Goal: Information Seeking & Learning: Learn about a topic

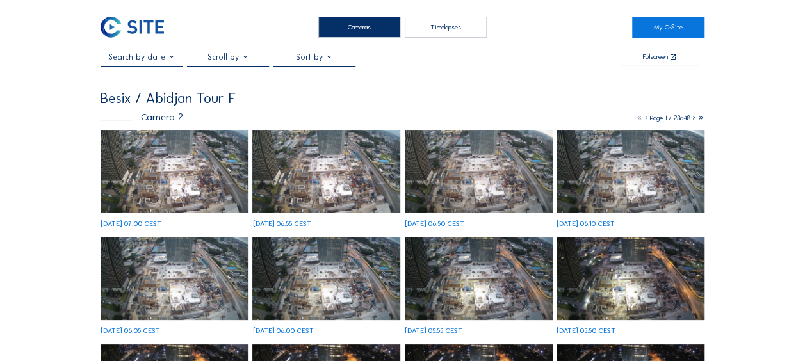
click at [137, 174] on img at bounding box center [175, 171] width 148 height 83
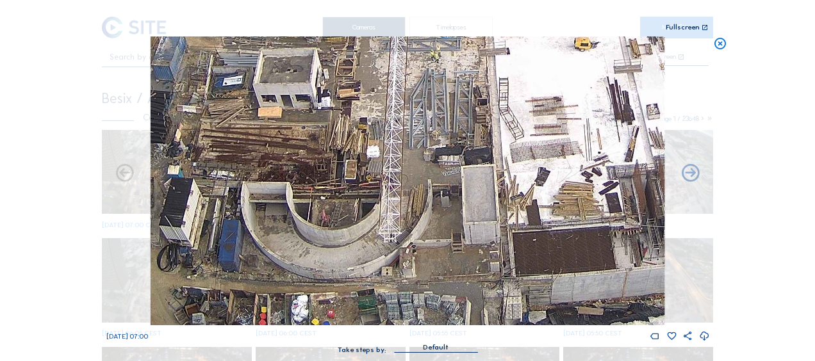
drag, startPoint x: 281, startPoint y: 254, endPoint x: 265, endPoint y: 206, distance: 50.4
click at [264, 197] on img at bounding box center [408, 181] width 514 height 289
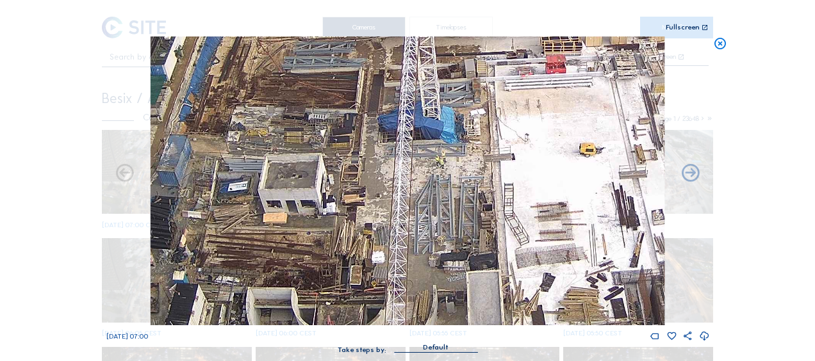
drag, startPoint x: 324, startPoint y: 224, endPoint x: 259, endPoint y: 359, distance: 150.1
click at [259, 359] on div "Tu 07 Oct 2025 07:00 Take steps by: Default" at bounding box center [407, 202] width 603 height 330
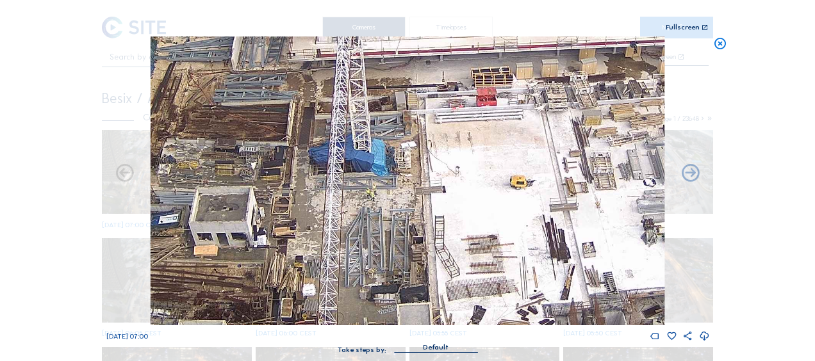
drag, startPoint x: 251, startPoint y: 221, endPoint x: 277, endPoint y: 265, distance: 51.1
click at [277, 265] on img at bounding box center [408, 181] width 514 height 289
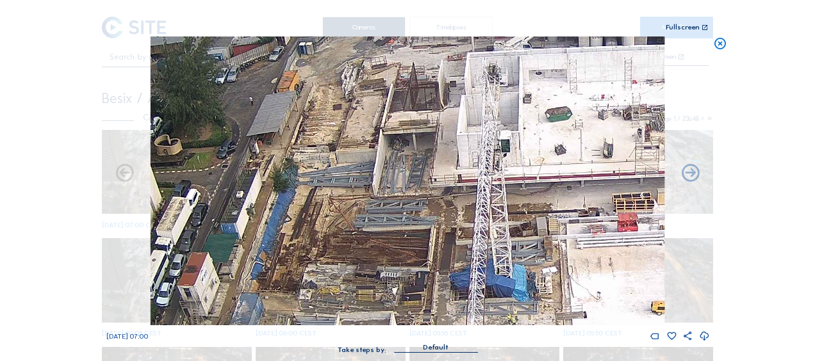
drag, startPoint x: 295, startPoint y: 175, endPoint x: 410, endPoint y: 257, distance: 141.1
click at [410, 257] on img at bounding box center [408, 181] width 514 height 289
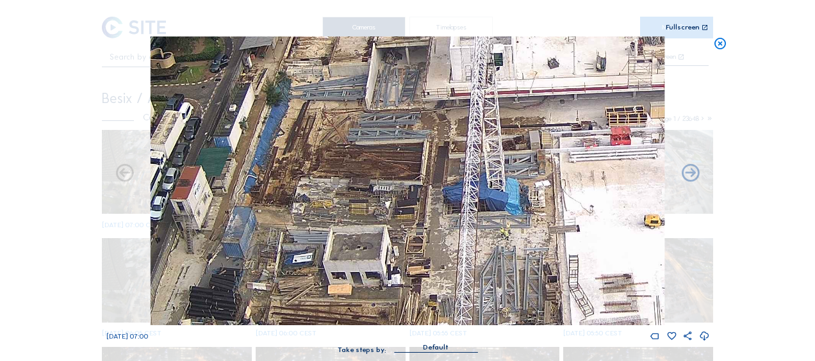
drag, startPoint x: 338, startPoint y: 250, endPoint x: 318, endPoint y: 201, distance: 52.6
click at [330, 173] on img at bounding box center [408, 181] width 514 height 289
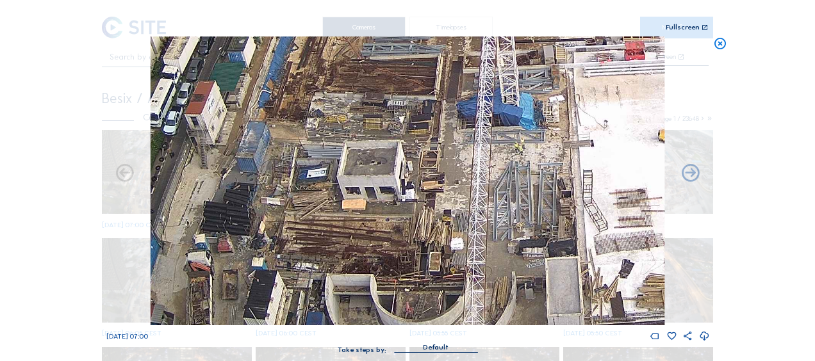
click at [283, 147] on img at bounding box center [408, 181] width 514 height 289
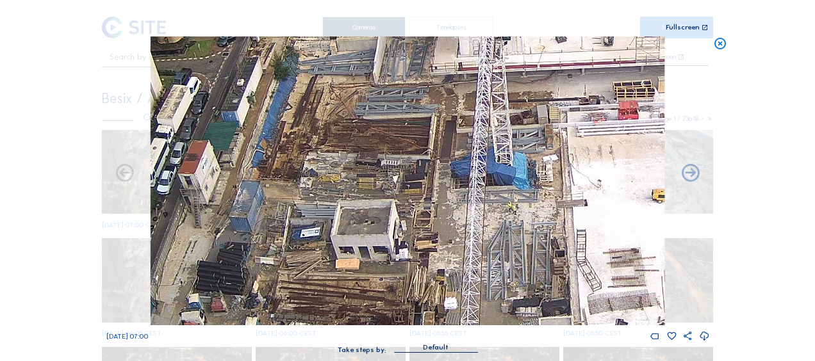
drag, startPoint x: 233, startPoint y: 231, endPoint x: 216, endPoint y: 314, distance: 85.0
click at [216, 314] on img at bounding box center [408, 181] width 514 height 289
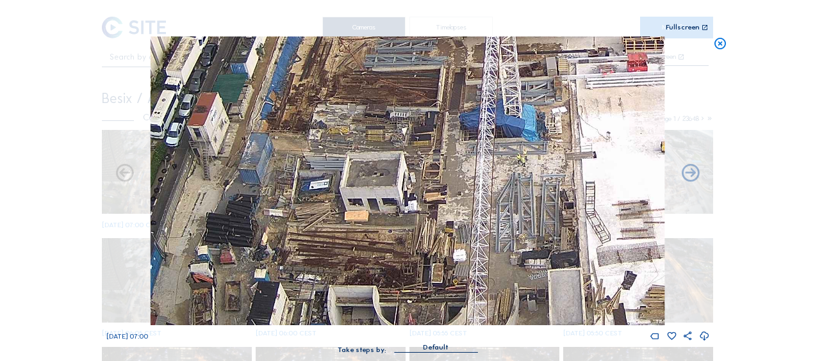
drag, startPoint x: 484, startPoint y: 241, endPoint x: 533, endPoint y: 63, distance: 184.0
click at [533, 63] on img at bounding box center [408, 181] width 514 height 289
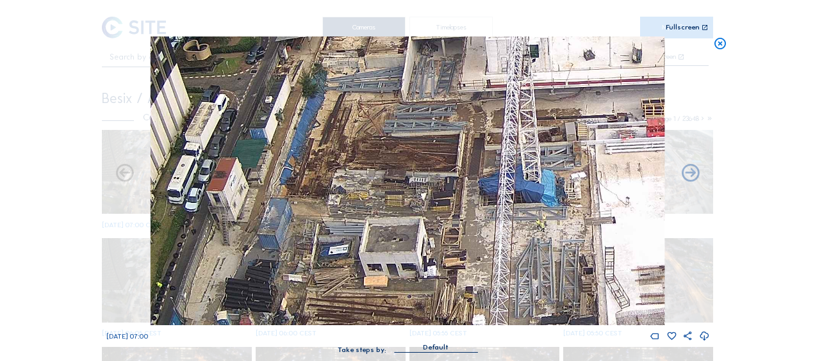
drag, startPoint x: 517, startPoint y: 82, endPoint x: 498, endPoint y: 243, distance: 162.5
click at [498, 243] on img at bounding box center [408, 181] width 514 height 289
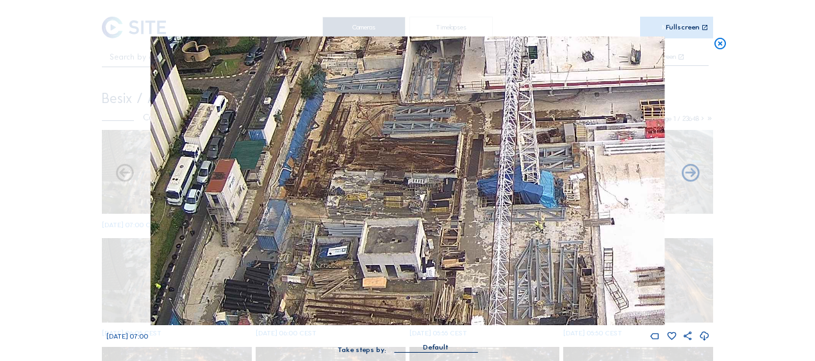
drag, startPoint x: 368, startPoint y: 257, endPoint x: 350, endPoint y: 118, distance: 140.8
click at [350, 118] on img at bounding box center [408, 181] width 514 height 289
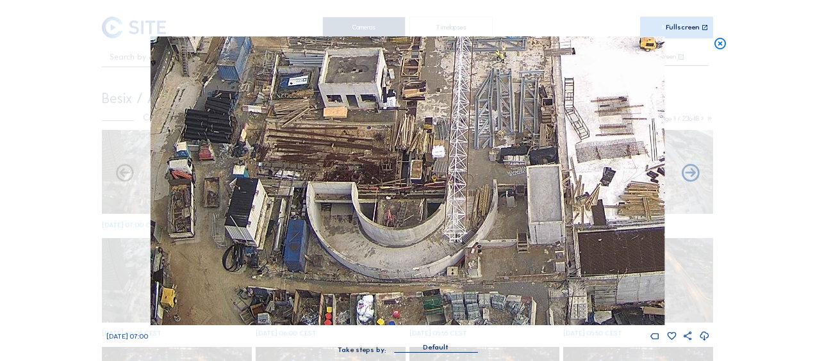
drag, startPoint x: 203, startPoint y: 201, endPoint x: 182, endPoint y: 160, distance: 46.1
click at [179, 107] on img at bounding box center [408, 181] width 514 height 289
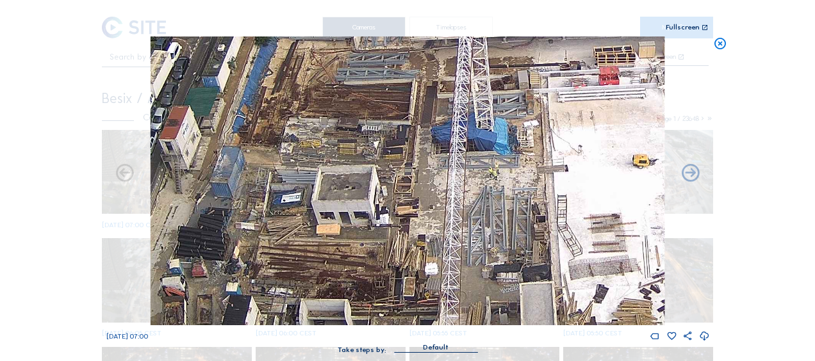
drag, startPoint x: 556, startPoint y: 100, endPoint x: 463, endPoint y: 117, distance: 94.3
click at [507, 172] on img at bounding box center [408, 181] width 514 height 289
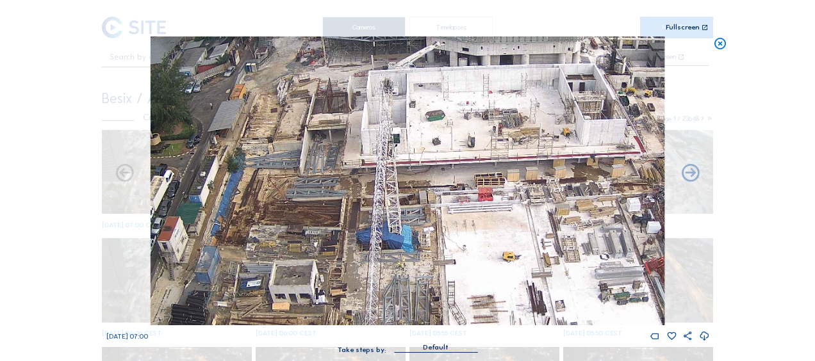
drag, startPoint x: 404, startPoint y: 75, endPoint x: 365, endPoint y: 211, distance: 141.9
click at [365, 211] on img at bounding box center [408, 181] width 514 height 289
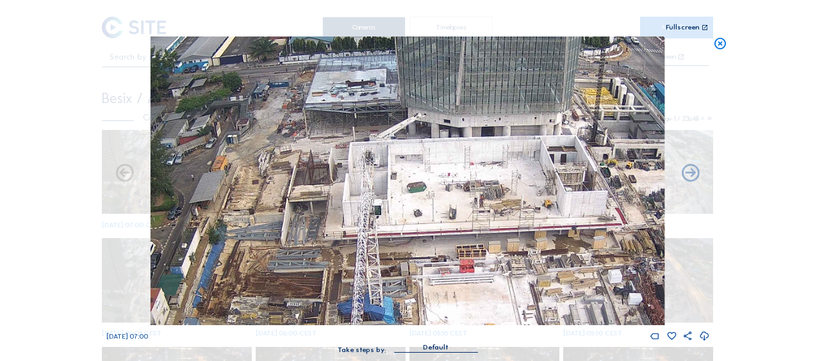
drag, startPoint x: 388, startPoint y: 92, endPoint x: 369, endPoint y: 165, distance: 75.5
click at [369, 165] on img at bounding box center [408, 181] width 514 height 289
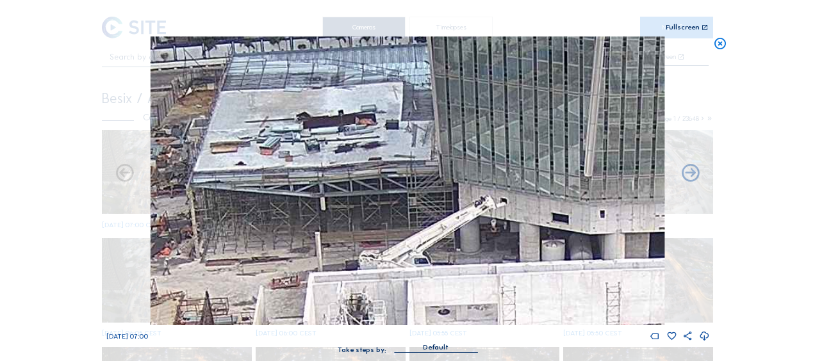
drag, startPoint x: 436, startPoint y: 160, endPoint x: 429, endPoint y: 307, distance: 147.4
click at [429, 307] on img at bounding box center [408, 181] width 514 height 289
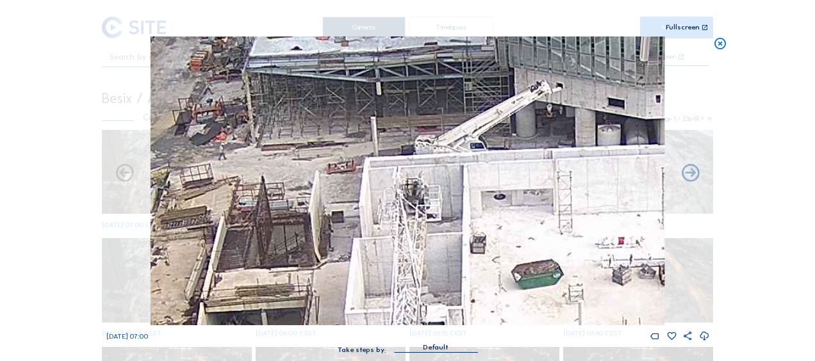
drag, startPoint x: 162, startPoint y: 292, endPoint x: 238, endPoint y: 251, distance: 86.0
click at [218, 175] on img at bounding box center [408, 181] width 514 height 289
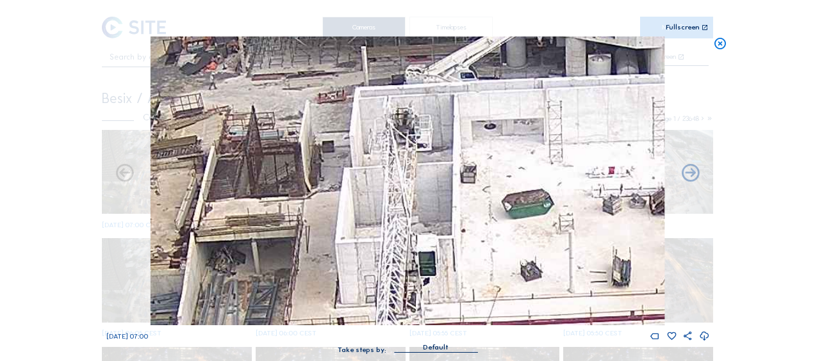
drag, startPoint x: 260, startPoint y: 250, endPoint x: 256, endPoint y: 195, distance: 55.3
click at [256, 195] on img at bounding box center [408, 181] width 514 height 289
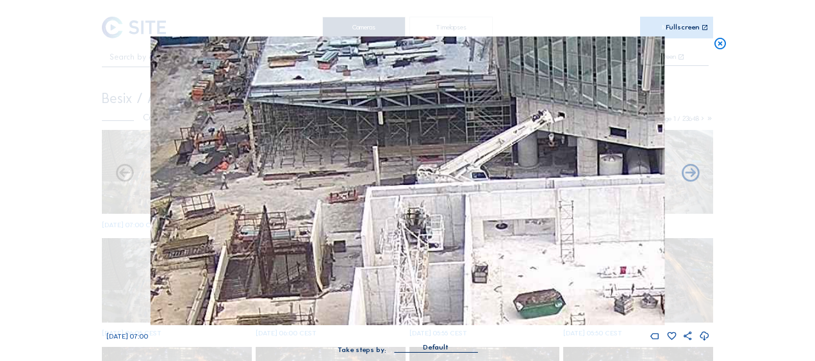
drag, startPoint x: 525, startPoint y: 78, endPoint x: 543, endPoint y: 237, distance: 159.9
click at [543, 237] on img at bounding box center [408, 181] width 514 height 289
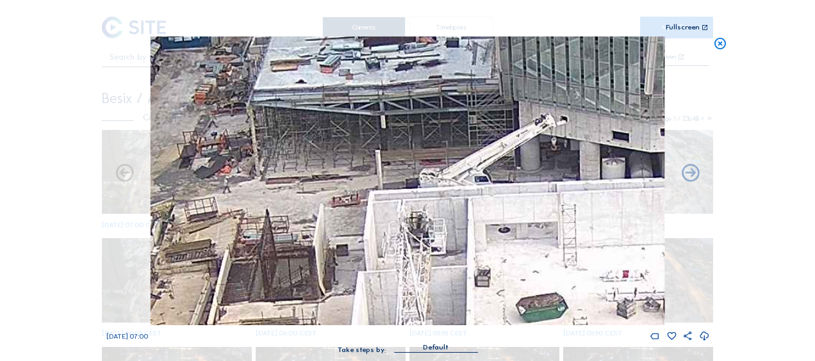
drag, startPoint x: 366, startPoint y: 74, endPoint x: 386, endPoint y: 178, distance: 105.5
click at [386, 178] on img at bounding box center [408, 181] width 514 height 289
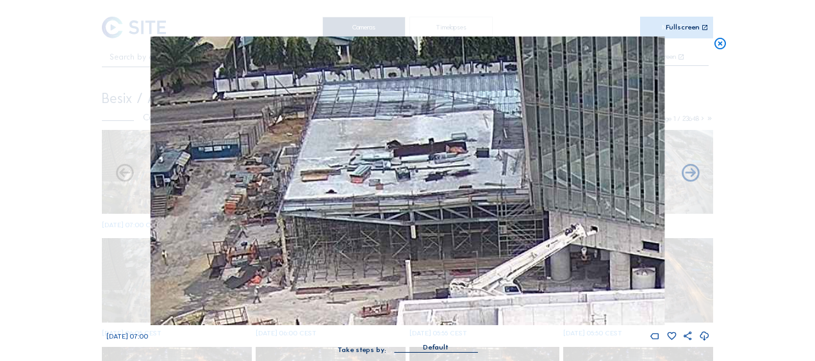
drag, startPoint x: 362, startPoint y: 296, endPoint x: 385, endPoint y: 311, distance: 26.8
click at [385, 311] on img at bounding box center [408, 181] width 514 height 289
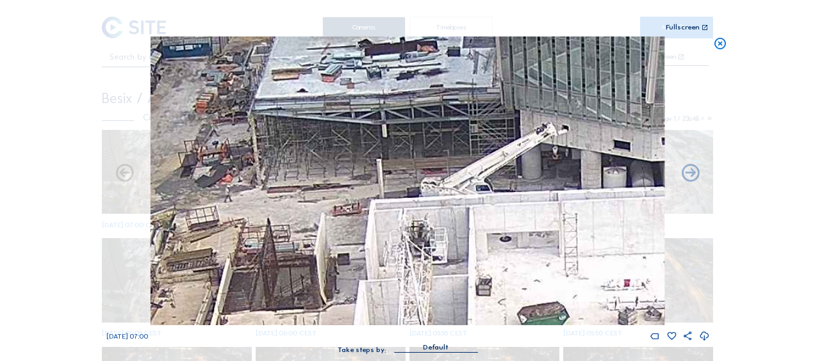
drag, startPoint x: 392, startPoint y: 304, endPoint x: 361, endPoint y: 163, distance: 144.4
click at [361, 163] on img at bounding box center [408, 181] width 514 height 289
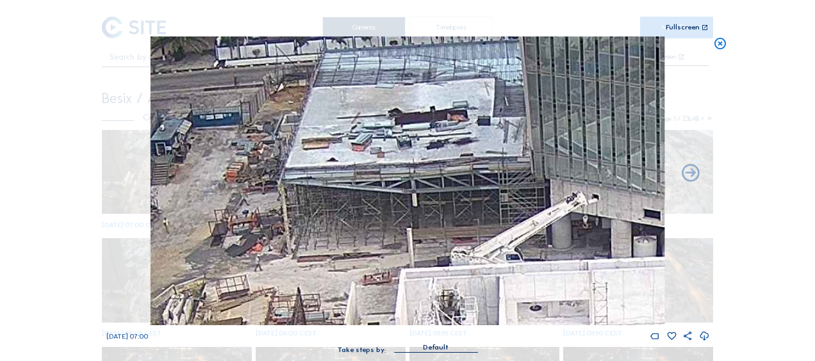
drag, startPoint x: 357, startPoint y: 152, endPoint x: 361, endPoint y: 238, distance: 86.5
click at [377, 252] on img at bounding box center [408, 181] width 514 height 289
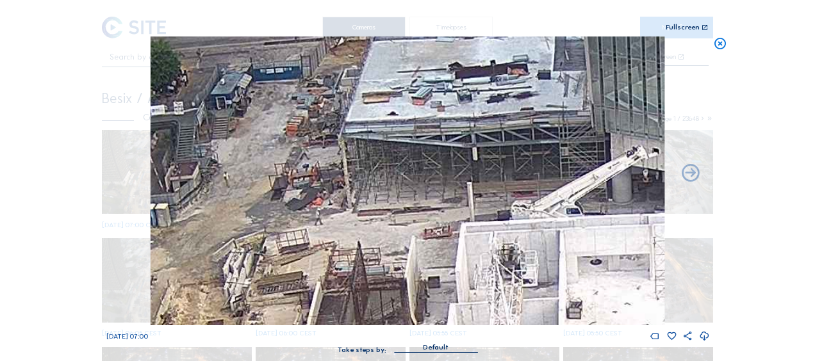
drag, startPoint x: 236, startPoint y: 242, endPoint x: 297, endPoint y: 197, distance: 76.0
click at [297, 197] on img at bounding box center [408, 181] width 514 height 289
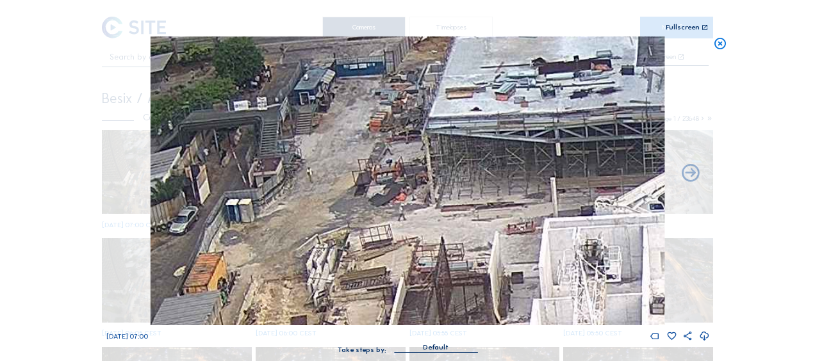
drag, startPoint x: 325, startPoint y: 179, endPoint x: 388, endPoint y: 175, distance: 62.9
click at [388, 175] on img at bounding box center [408, 181] width 514 height 289
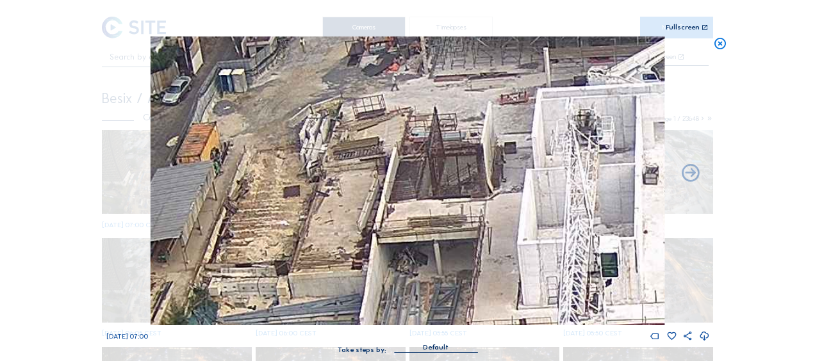
drag, startPoint x: 393, startPoint y: 193, endPoint x: 418, endPoint y: 79, distance: 116.1
click at [418, 78] on img at bounding box center [408, 181] width 514 height 289
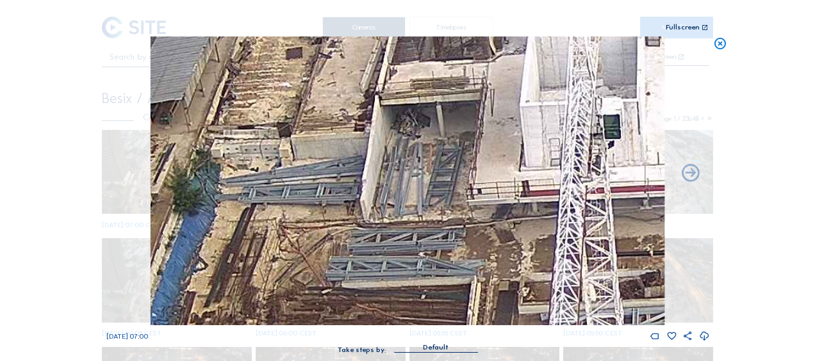
drag, startPoint x: 419, startPoint y: 143, endPoint x: 411, endPoint y: 100, distance: 43.8
click at [405, 76] on img at bounding box center [408, 181] width 514 height 289
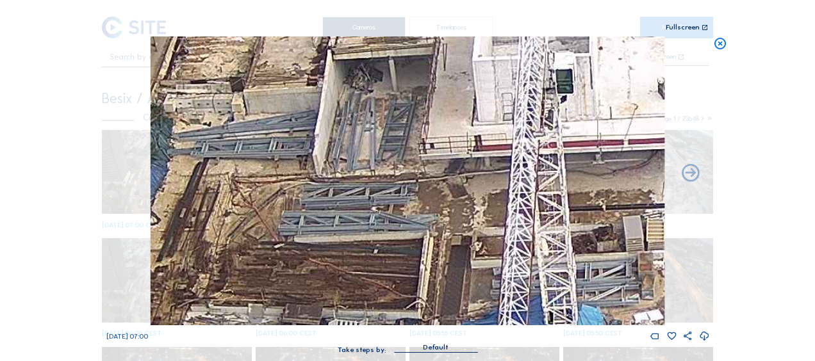
drag, startPoint x: 464, startPoint y: 229, endPoint x: 426, endPoint y: 179, distance: 62.6
click at [426, 179] on img at bounding box center [408, 181] width 514 height 289
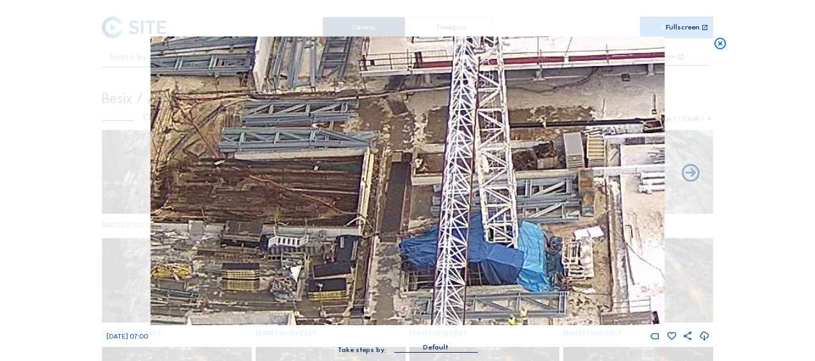
drag, startPoint x: 442, startPoint y: 233, endPoint x: 432, endPoint y: 231, distance: 10.6
click at [409, 190] on img at bounding box center [408, 181] width 514 height 289
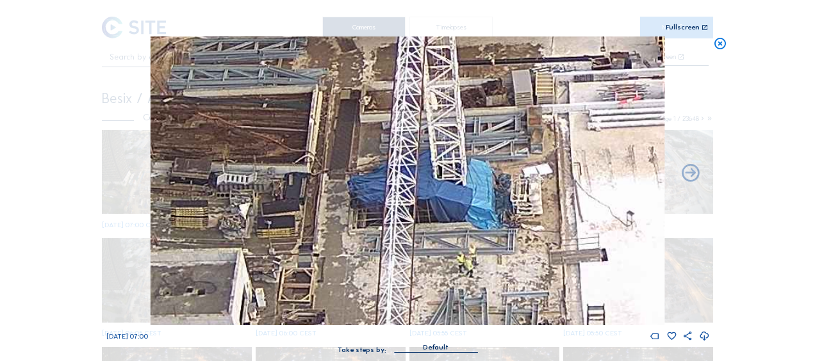
click at [398, 181] on img at bounding box center [408, 181] width 514 height 289
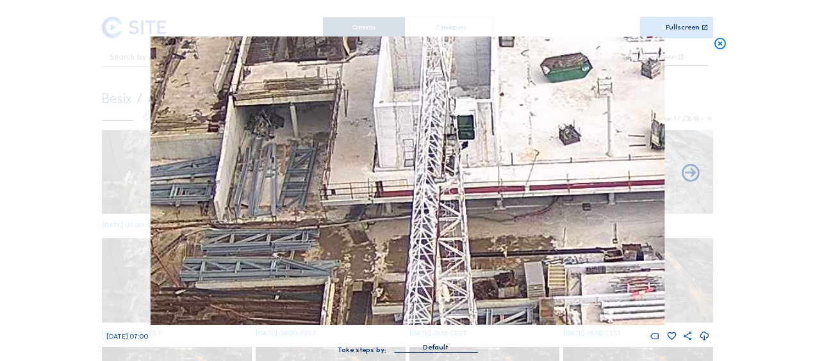
drag, startPoint x: 485, startPoint y: 174, endPoint x: 501, endPoint y: 384, distance: 210.7
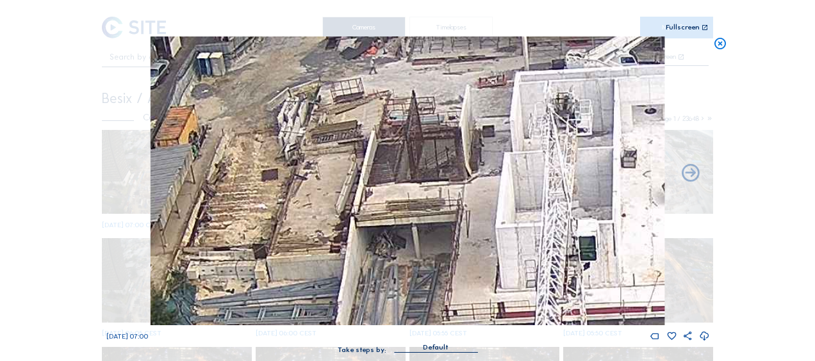
drag, startPoint x: 370, startPoint y: 202, endPoint x: 457, endPoint y: 293, distance: 126.4
click at [457, 293] on img at bounding box center [408, 181] width 514 height 289
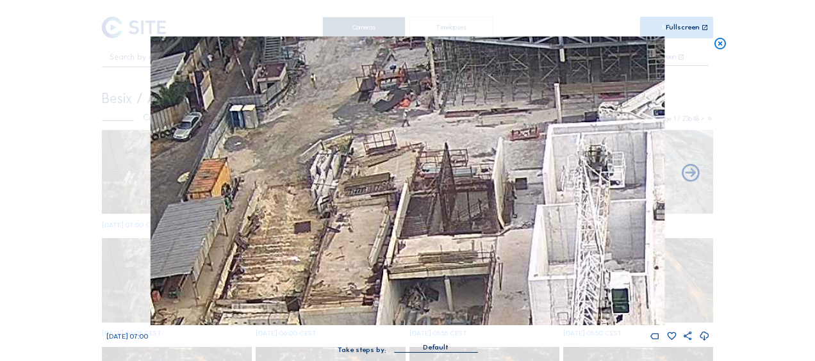
drag, startPoint x: 386, startPoint y: 144, endPoint x: 382, endPoint y: 154, distance: 10.1
click at [382, 154] on img at bounding box center [408, 181] width 514 height 289
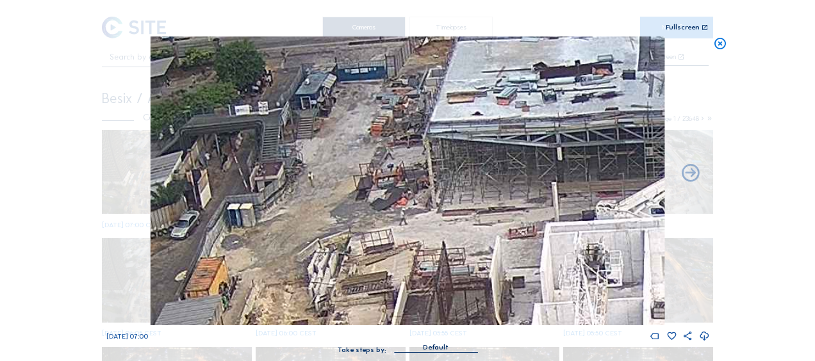
drag, startPoint x: 482, startPoint y: 131, endPoint x: 484, endPoint y: 139, distance: 7.9
click at [484, 139] on img at bounding box center [408, 181] width 514 height 289
click at [716, 44] on icon at bounding box center [720, 44] width 14 height 15
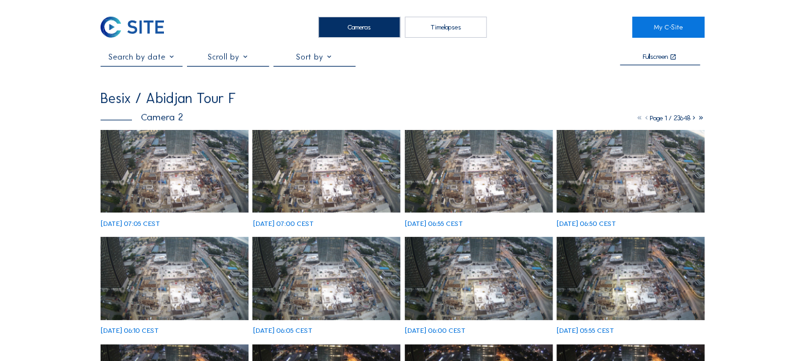
click at [174, 158] on img at bounding box center [175, 171] width 148 height 83
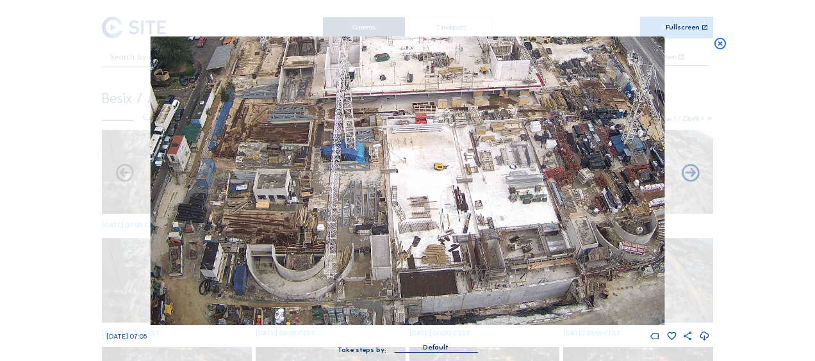
drag, startPoint x: 339, startPoint y: 225, endPoint x: 330, endPoint y: 182, distance: 44.5
click at [330, 182] on img at bounding box center [408, 181] width 514 height 289
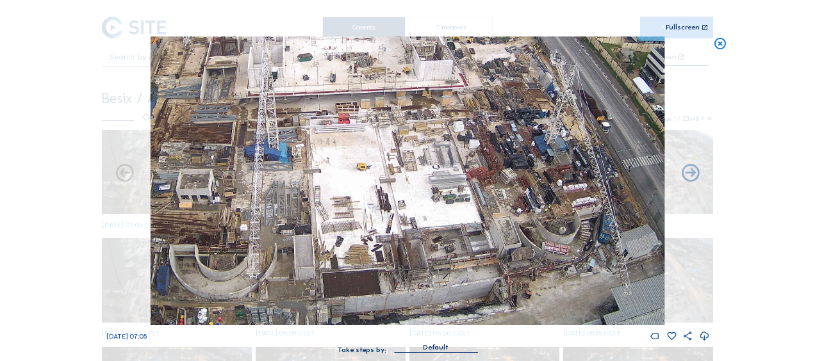
drag, startPoint x: 397, startPoint y: 247, endPoint x: 327, endPoint y: 206, distance: 81.5
click at [327, 206] on img at bounding box center [408, 181] width 514 height 289
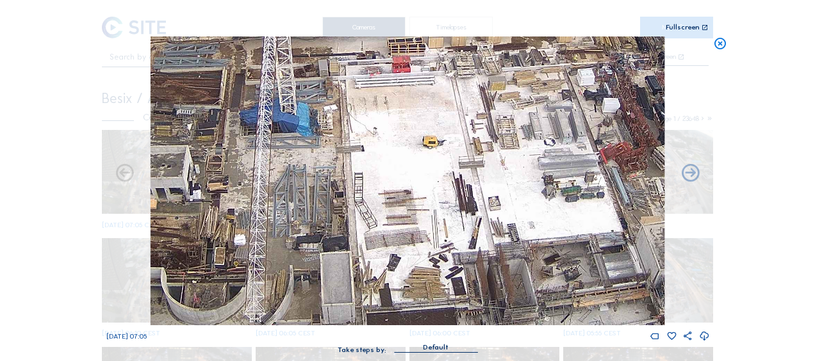
drag, startPoint x: 289, startPoint y: 213, endPoint x: 346, endPoint y: 198, distance: 59.5
click at [346, 198] on img at bounding box center [408, 181] width 514 height 289
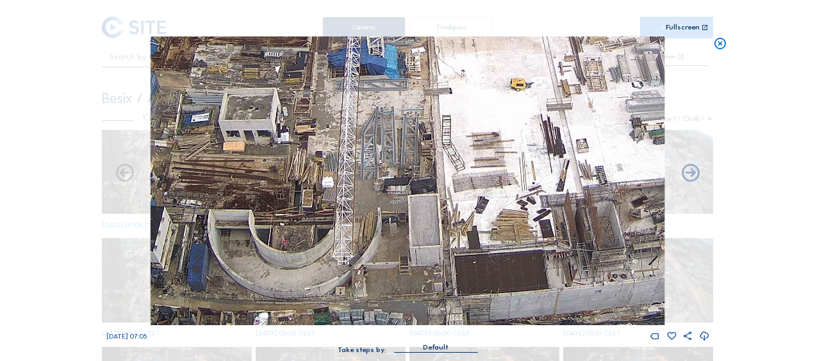
drag, startPoint x: 261, startPoint y: 241, endPoint x: 336, endPoint y: 193, distance: 89.0
click at [341, 188] on img at bounding box center [408, 181] width 514 height 289
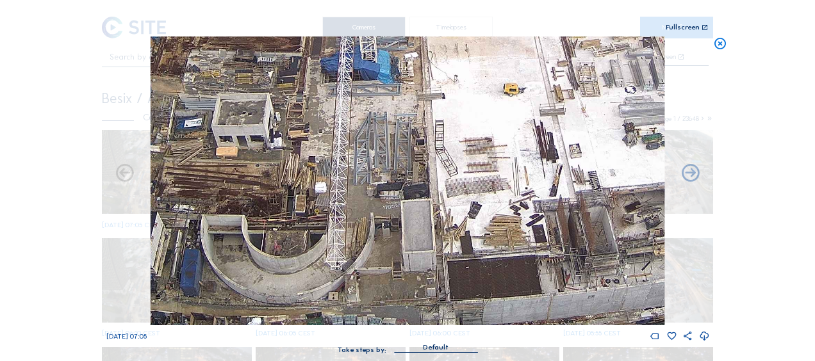
click at [336, 193] on img at bounding box center [408, 181] width 514 height 289
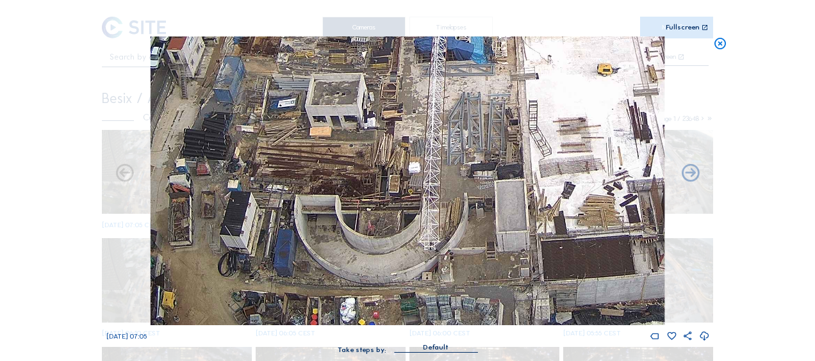
drag, startPoint x: 450, startPoint y: 143, endPoint x: 482, endPoint y: 124, distance: 36.8
click at [482, 124] on img at bounding box center [408, 181] width 514 height 289
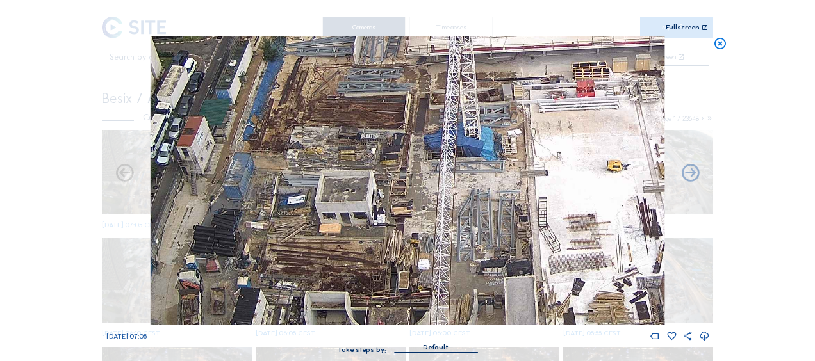
drag, startPoint x: 254, startPoint y: 225, endPoint x: 262, endPoint y: 334, distance: 108.5
click at [262, 334] on div "Tu 07 Oct 2025 07:05" at bounding box center [407, 189] width 603 height 305
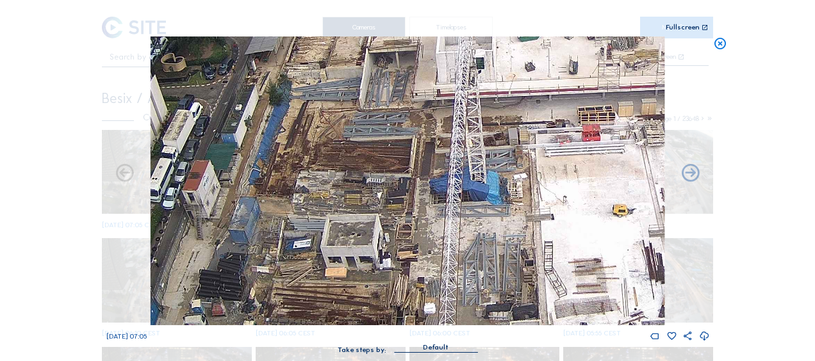
drag, startPoint x: 309, startPoint y: 179, endPoint x: 354, endPoint y: 350, distance: 176.6
click at [354, 350] on div "Tu 07 Oct 2025 07:05 Take steps by: Default" at bounding box center [407, 202] width 603 height 330
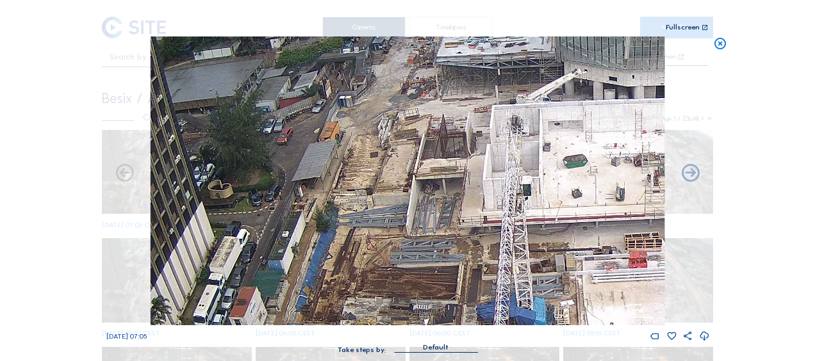
drag, startPoint x: 444, startPoint y: 220, endPoint x: 441, endPoint y: 199, distance: 22.1
click at [452, 170] on img at bounding box center [408, 181] width 514 height 289
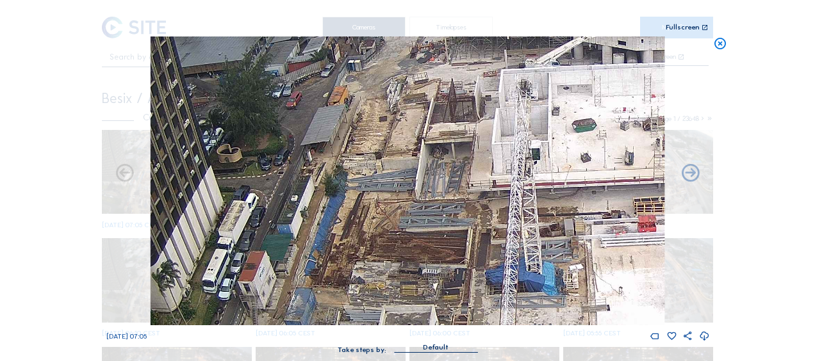
drag, startPoint x: 416, startPoint y: 245, endPoint x: 441, endPoint y: 212, distance: 40.7
click at [442, 183] on img at bounding box center [408, 181] width 514 height 289
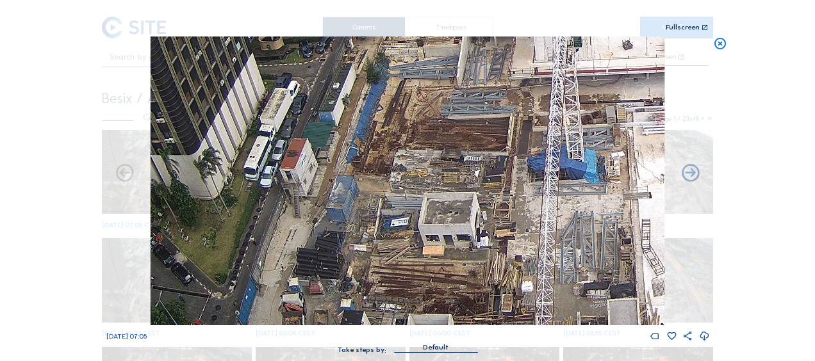
drag, startPoint x: 428, startPoint y: 240, endPoint x: 470, endPoint y: 136, distance: 112.4
click at [470, 136] on img at bounding box center [408, 181] width 514 height 289
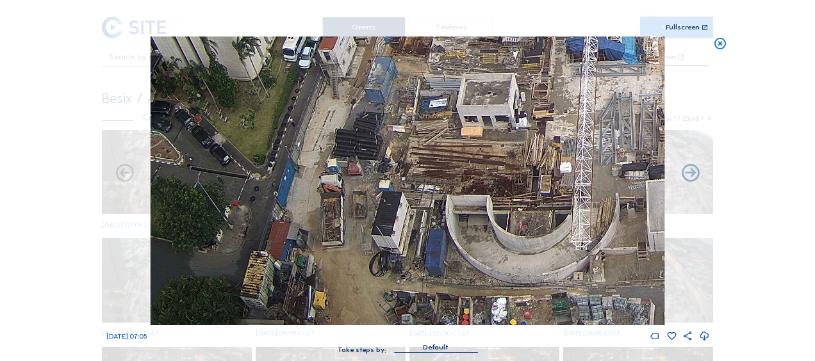
drag, startPoint x: 437, startPoint y: 176, endPoint x: 434, endPoint y: 139, distance: 37.2
click at [435, 139] on img at bounding box center [408, 181] width 514 height 289
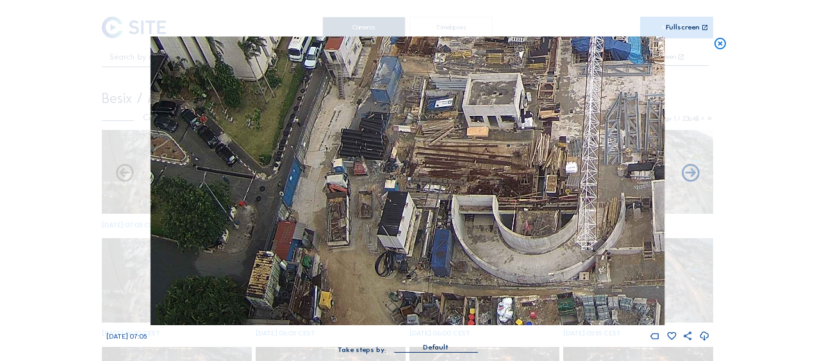
drag, startPoint x: 471, startPoint y: 214, endPoint x: 485, endPoint y: 141, distance: 74.2
click at [491, 120] on img at bounding box center [408, 181] width 514 height 289
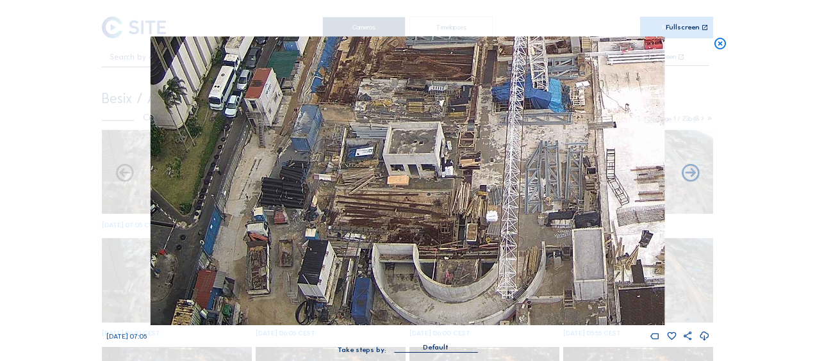
drag, startPoint x: 515, startPoint y: 181, endPoint x: 426, endPoint y: 229, distance: 101.5
click at [426, 229] on img at bounding box center [408, 181] width 514 height 289
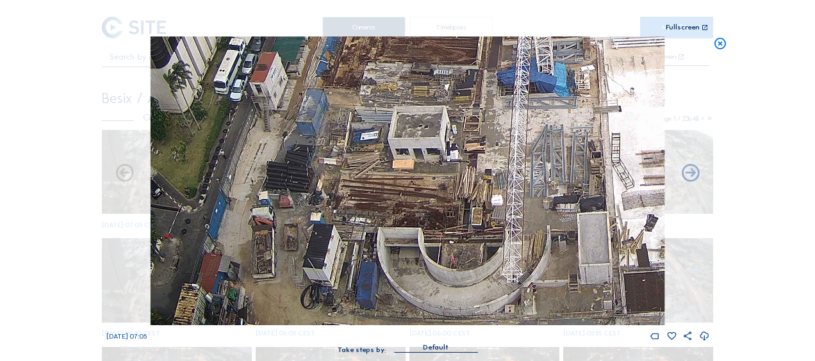
drag, startPoint x: 412, startPoint y: 243, endPoint x: 430, endPoint y: 148, distance: 96.5
click at [430, 148] on img at bounding box center [408, 181] width 514 height 289
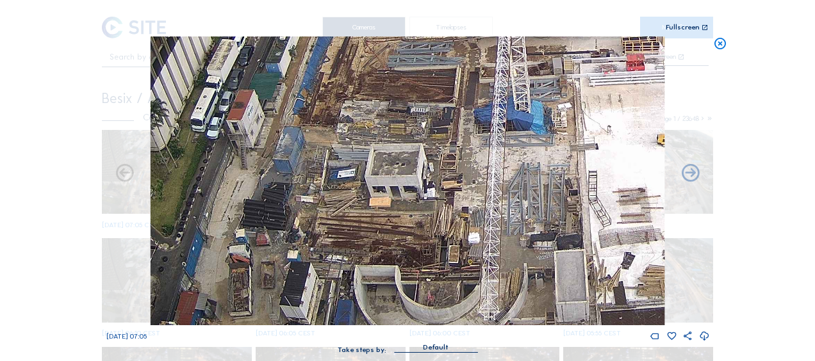
drag, startPoint x: 360, startPoint y: 152, endPoint x: 324, endPoint y: 230, distance: 85.4
click at [324, 231] on img at bounding box center [408, 181] width 514 height 289
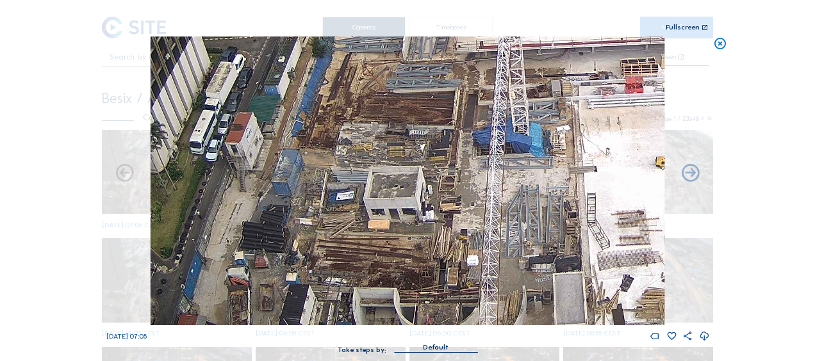
drag, startPoint x: 442, startPoint y: 70, endPoint x: 431, endPoint y: 109, distance: 40.6
click at [431, 109] on img at bounding box center [408, 181] width 514 height 289
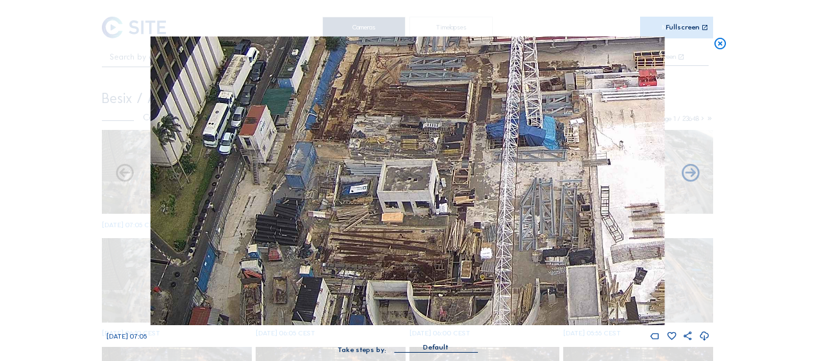
drag, startPoint x: 380, startPoint y: 266, endPoint x: 405, endPoint y: 220, distance: 52.1
click at [405, 220] on img at bounding box center [408, 181] width 514 height 289
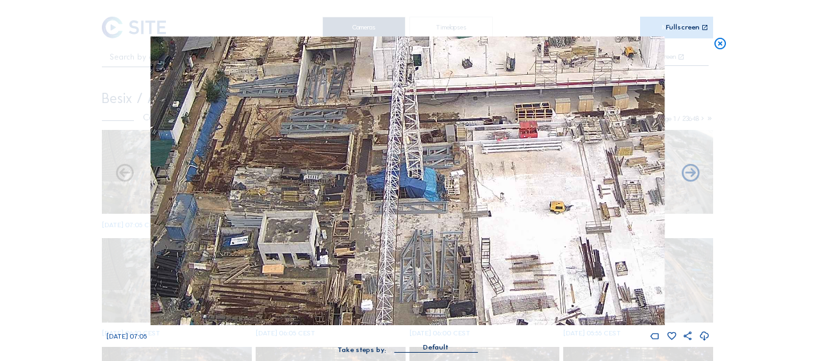
drag, startPoint x: 533, startPoint y: 241, endPoint x: 388, endPoint y: 231, distance: 145.1
click at [414, 292] on img at bounding box center [408, 181] width 514 height 289
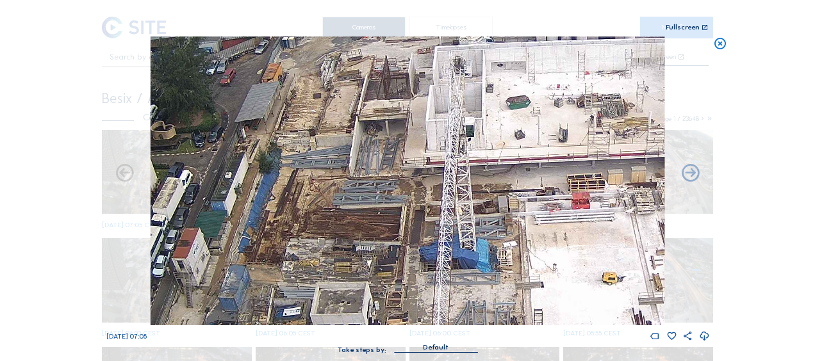
drag, startPoint x: 362, startPoint y: 186, endPoint x: 415, endPoint y: 257, distance: 88.9
click at [415, 257] on img at bounding box center [408, 181] width 514 height 289
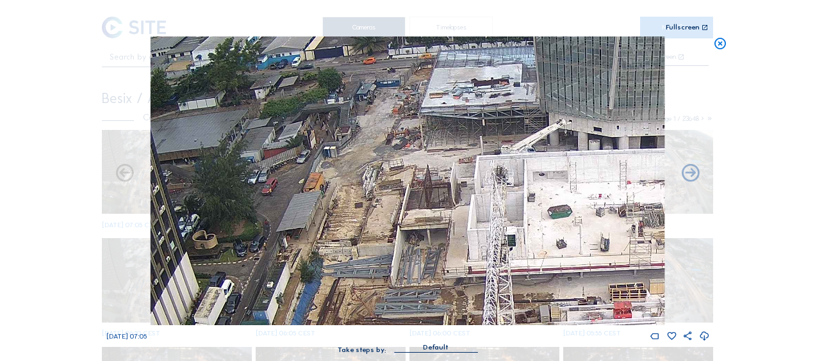
drag, startPoint x: 373, startPoint y: 188, endPoint x: 411, endPoint y: 284, distance: 103.5
click at [411, 284] on img at bounding box center [408, 181] width 514 height 289
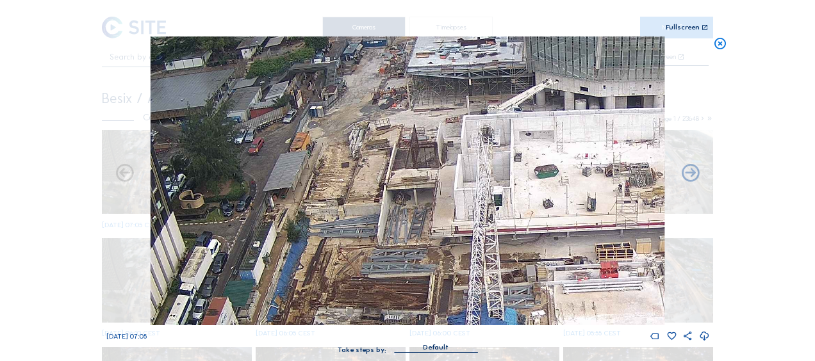
drag, startPoint x: 449, startPoint y: 233, endPoint x: 436, endPoint y: 193, distance: 42.3
click at [436, 193] on img at bounding box center [408, 181] width 514 height 289
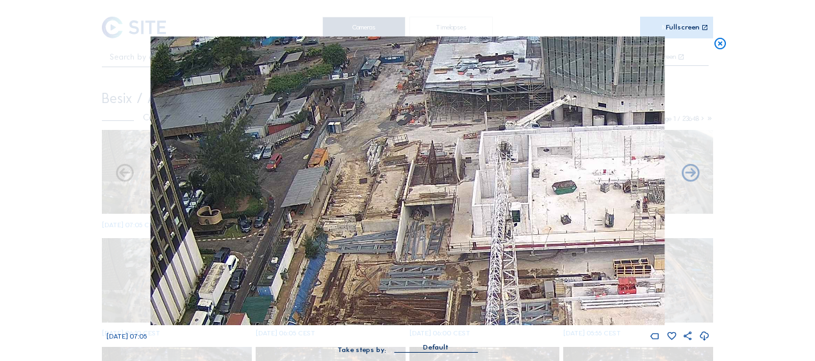
drag, startPoint x: 409, startPoint y: 190, endPoint x: 492, endPoint y: 260, distance: 109.1
click at [492, 260] on img at bounding box center [408, 181] width 514 height 289
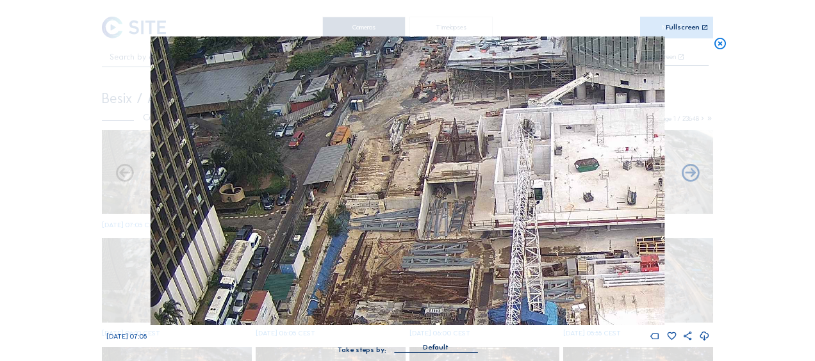
drag, startPoint x: 463, startPoint y: 228, endPoint x: 436, endPoint y: 170, distance: 64.5
click at [436, 170] on img at bounding box center [408, 181] width 514 height 289
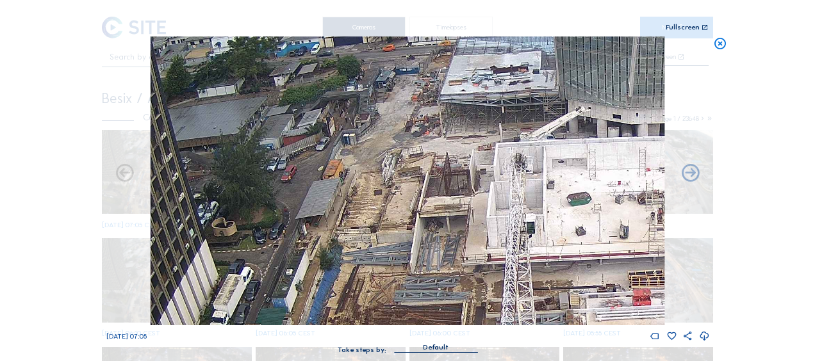
drag, startPoint x: 443, startPoint y: 63, endPoint x: 437, endPoint y: 184, distance: 121.9
click at [437, 184] on img at bounding box center [408, 181] width 514 height 289
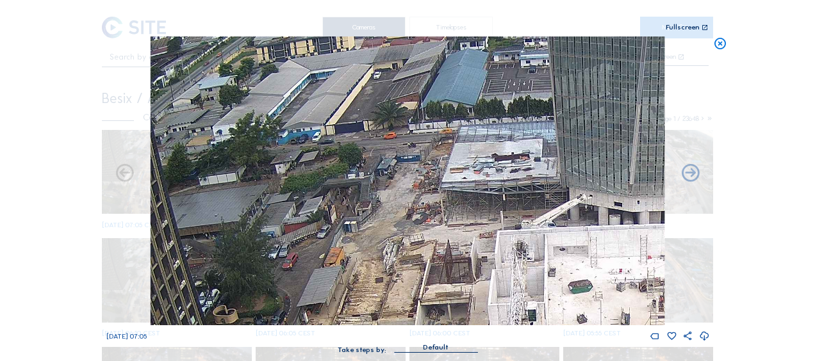
click at [721, 42] on icon at bounding box center [720, 44] width 14 height 15
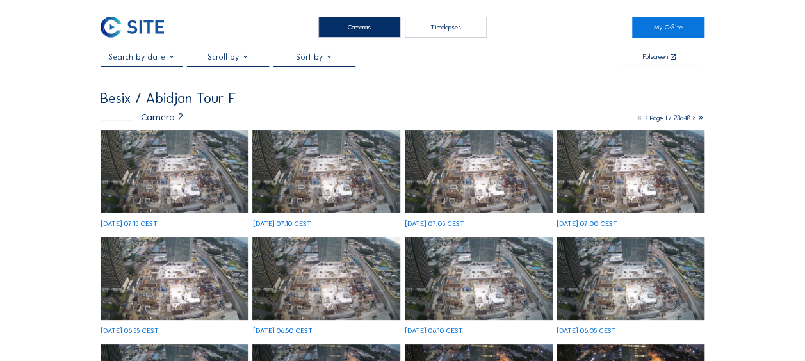
click at [152, 170] on img at bounding box center [175, 171] width 148 height 83
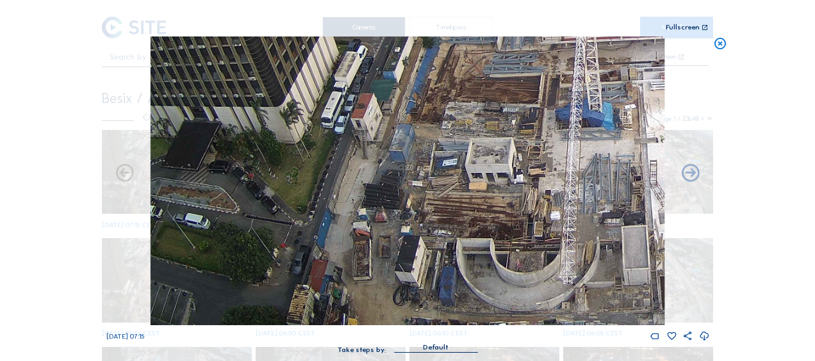
drag, startPoint x: 338, startPoint y: 209, endPoint x: 426, endPoint y: 164, distance: 98.5
click at [426, 164] on img at bounding box center [408, 181] width 514 height 289
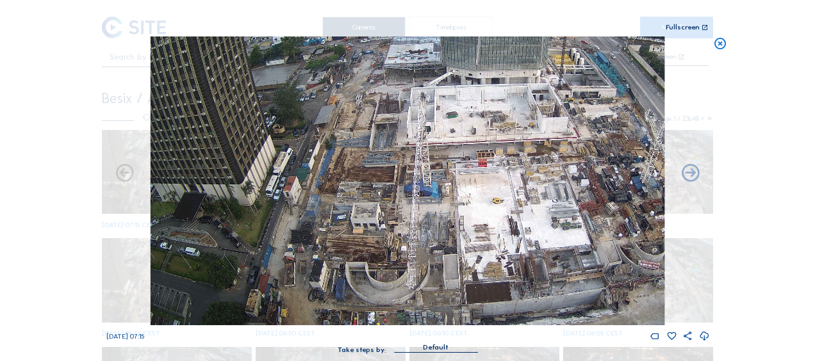
drag, startPoint x: 419, startPoint y: 211, endPoint x: 523, endPoint y: 198, distance: 105.3
click at [525, 198] on img at bounding box center [408, 181] width 514 height 289
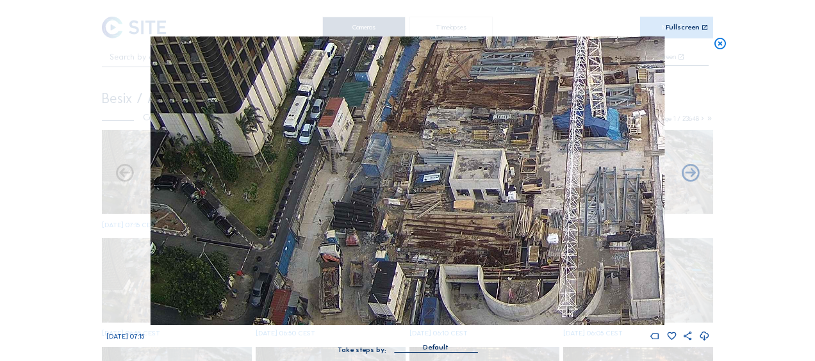
drag, startPoint x: 338, startPoint y: 257, endPoint x: 437, endPoint y: 259, distance: 98.6
click at [441, 263] on img at bounding box center [408, 181] width 514 height 289
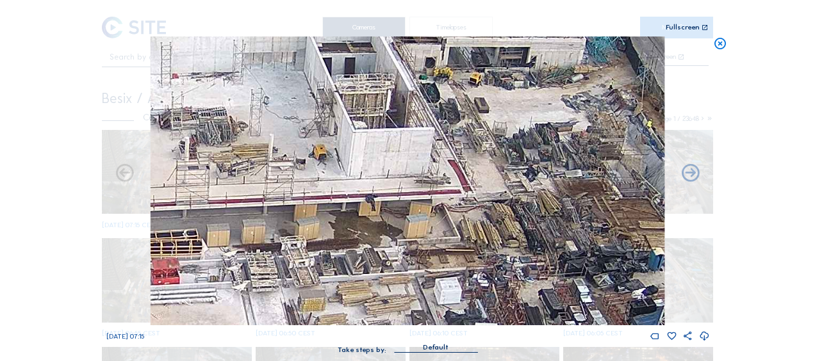
drag, startPoint x: 203, startPoint y: 167, endPoint x: 322, endPoint y: 155, distance: 119.1
click at [321, 155] on img at bounding box center [408, 181] width 514 height 289
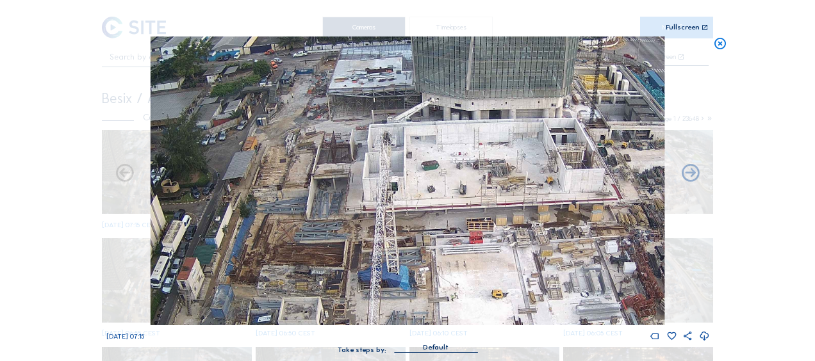
drag, startPoint x: 218, startPoint y: 165, endPoint x: 416, endPoint y: 188, distance: 199.9
click at [416, 188] on img at bounding box center [408, 181] width 514 height 289
